Goal: Find contact information: Find contact information

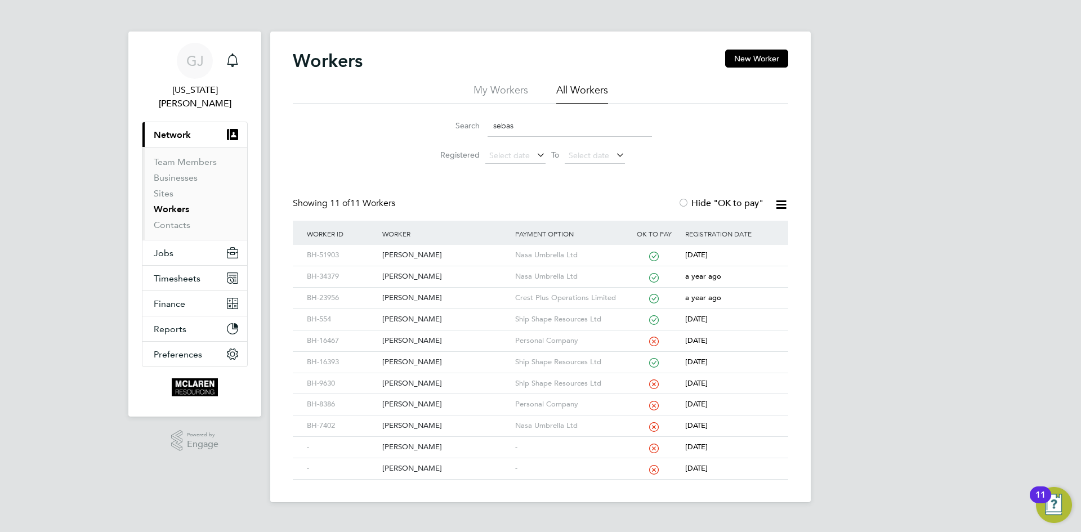
click at [511, 126] on input "sebas" at bounding box center [570, 126] width 164 height 22
type input "s"
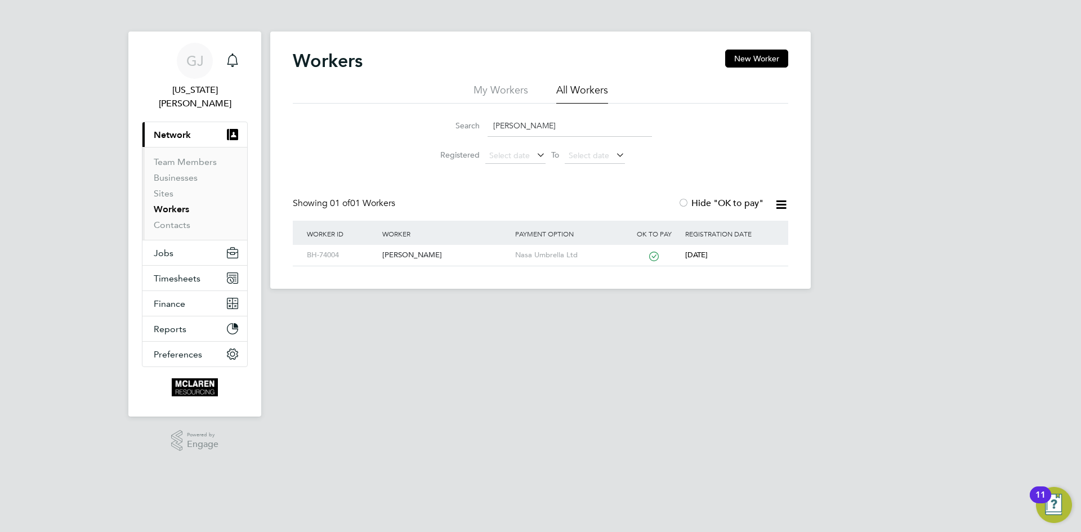
type input "[PERSON_NAME]"
click at [142, 122] on button "Current page: Network" at bounding box center [194, 134] width 105 height 25
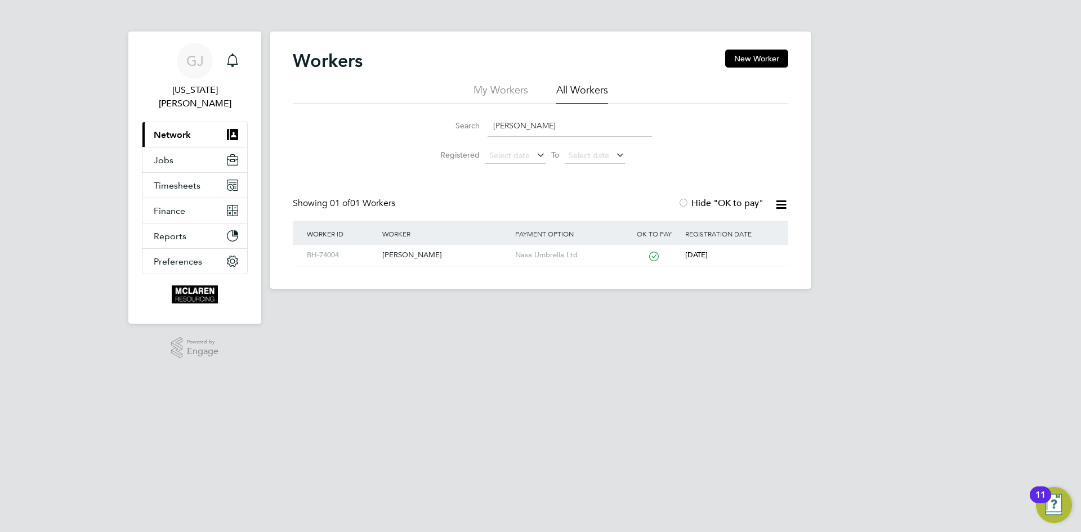
click at [528, 125] on input "[PERSON_NAME]" at bounding box center [570, 126] width 164 height 22
type input "r"
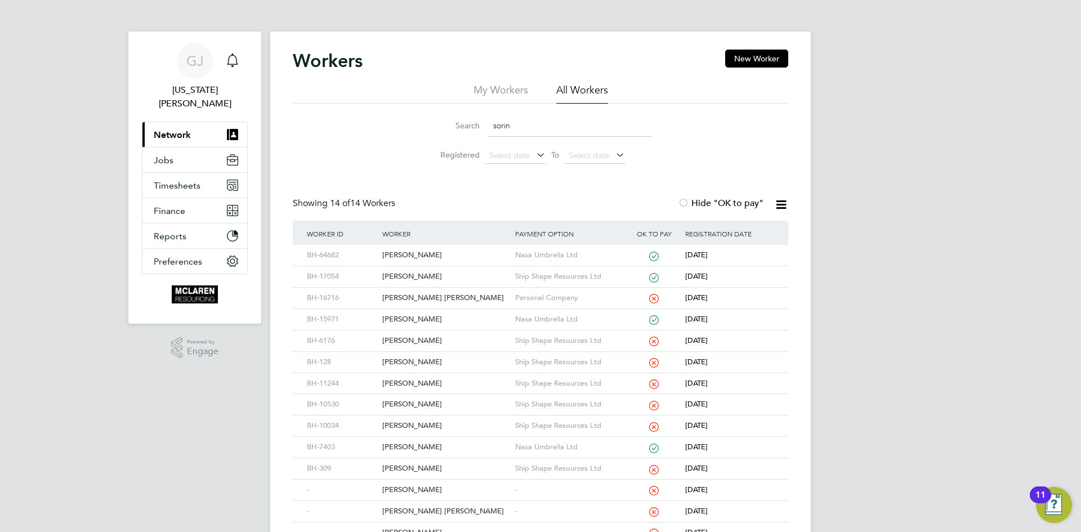
type input "sorin"
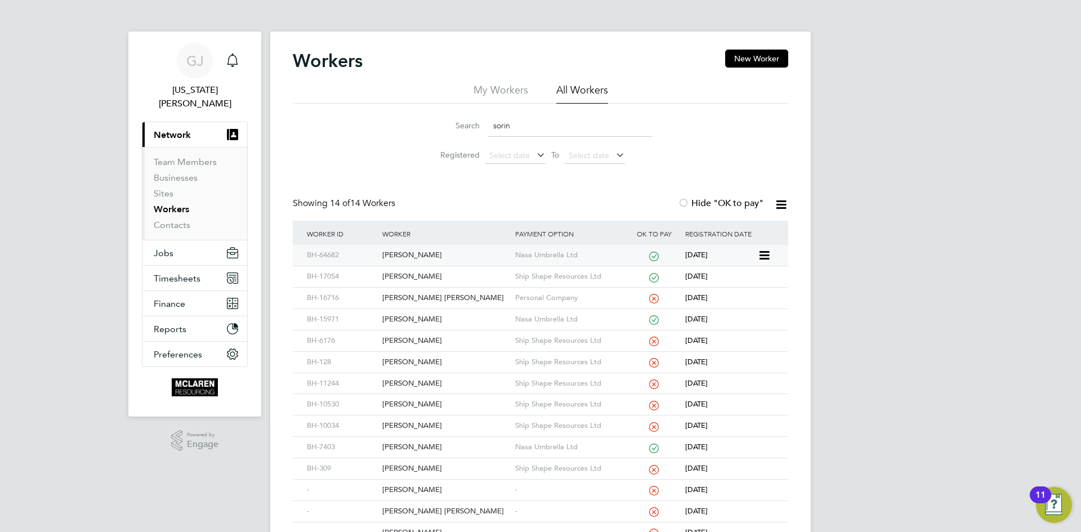
click at [429, 264] on div "[PERSON_NAME]" at bounding box center [446, 255] width 132 height 21
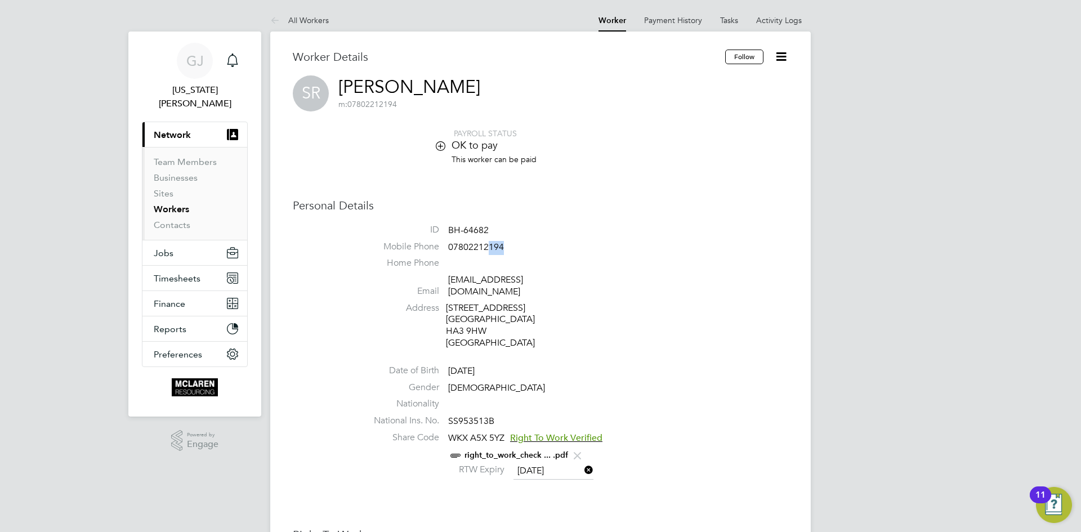
drag, startPoint x: 514, startPoint y: 244, endPoint x: 489, endPoint y: 244, distance: 25.3
click at [489, 244] on li "Mobile Phone [PHONE_NUMBER]" at bounding box center [574, 249] width 428 height 17
click at [586, 275] on li "Email [EMAIL_ADDRESS][DOMAIN_NAME]" at bounding box center [574, 288] width 428 height 28
drag, startPoint x: 587, startPoint y: 277, endPoint x: 447, endPoint y: 274, distance: 139.7
click at [447, 274] on ul "ID BH-64682 Mobile Phone [PHONE_NUMBER] Home Phone Email [EMAIL_ADDRESS][DOMAIN…" at bounding box center [574, 353] width 428 height 258
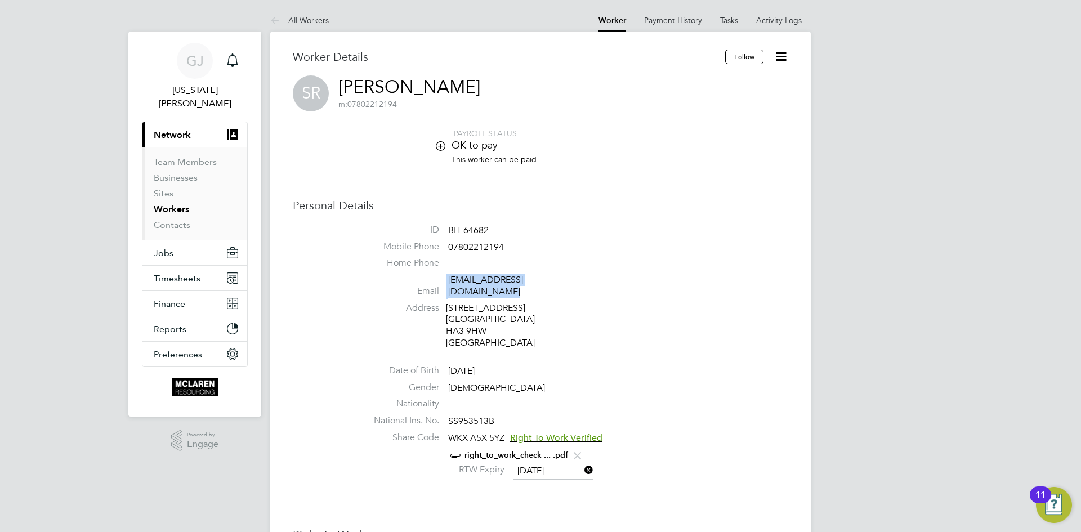
copy li "[EMAIL_ADDRESS][DOMAIN_NAME]"
drag, startPoint x: 492, startPoint y: 227, endPoint x: 448, endPoint y: 231, distance: 44.7
click at [448, 231] on li "ID BH-64682" at bounding box center [574, 232] width 428 height 17
copy span "BH-64682"
click at [505, 246] on li "Mobile Phone [PHONE_NUMBER]" at bounding box center [574, 249] width 428 height 17
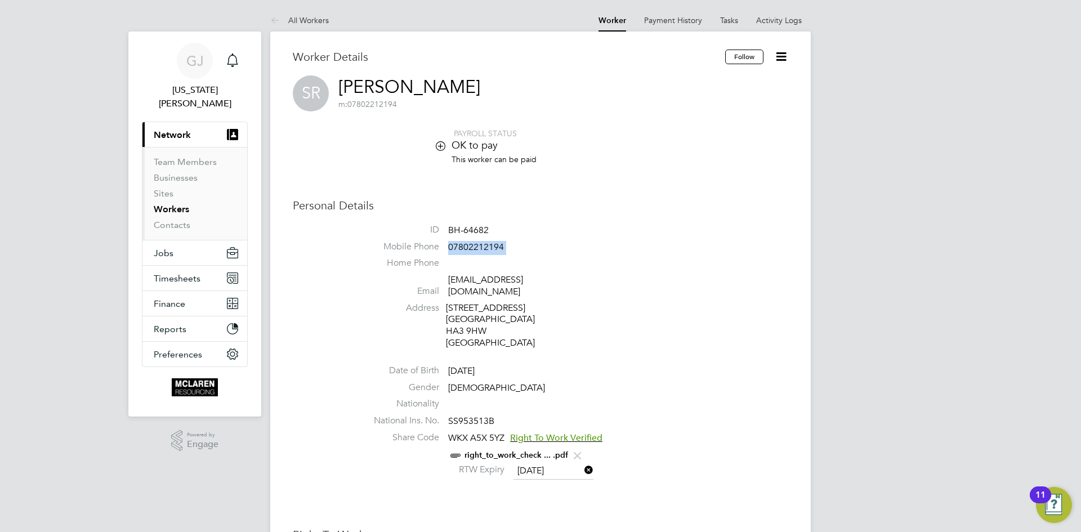
drag, startPoint x: 505, startPoint y: 246, endPoint x: 463, endPoint y: 249, distance: 42.4
click at [463, 249] on li "Mobile Phone [PHONE_NUMBER]" at bounding box center [574, 249] width 428 height 17
copy ul "[PHONE_NUMBER] Home Phone Email"
